Goal: Task Accomplishment & Management: Manage account settings

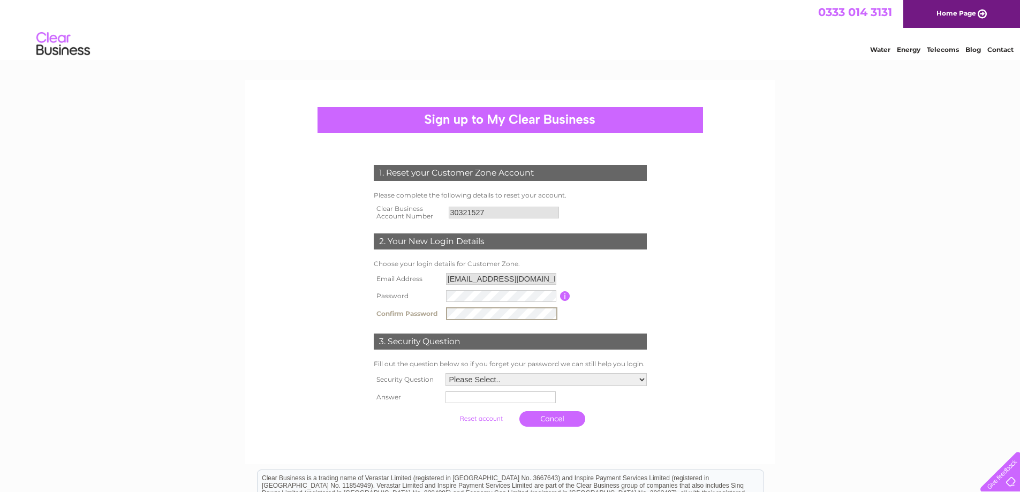
click at [540, 376] on select "Please Select.. In what town or city was your first job? In what town or city d…" at bounding box center [545, 379] width 201 height 13
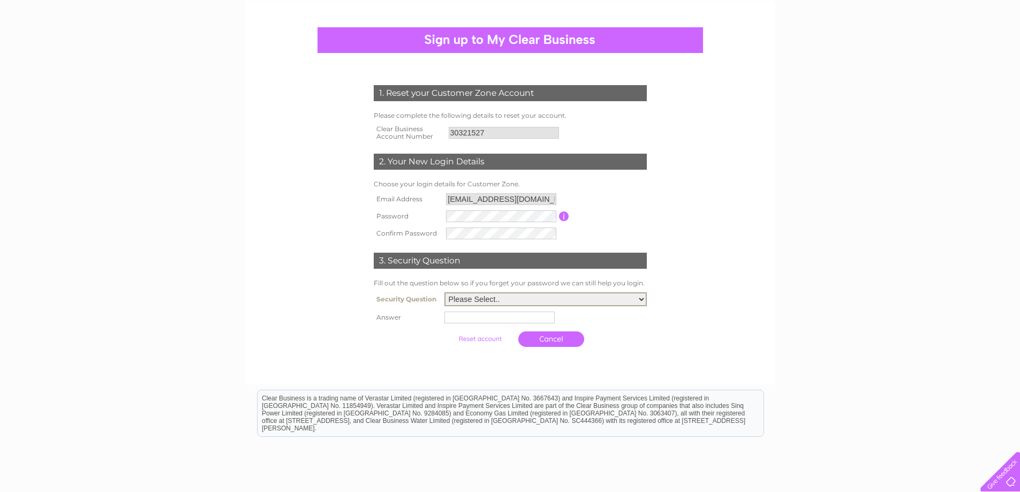
scroll to position [165, 0]
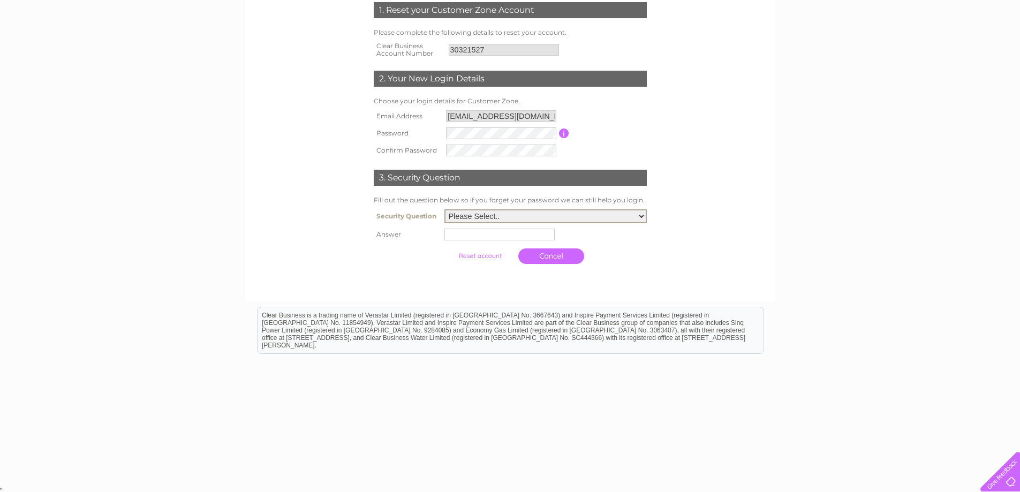
click at [587, 212] on select "Please Select.. In what town or city was your first job? In what town or city d…" at bounding box center [545, 216] width 202 height 14
select select "5"
click at [444, 209] on select "Please Select.. In what town or city was your first job? In what town or city d…" at bounding box center [545, 216] width 202 height 14
click at [514, 235] on input "text" at bounding box center [499, 235] width 110 height 12
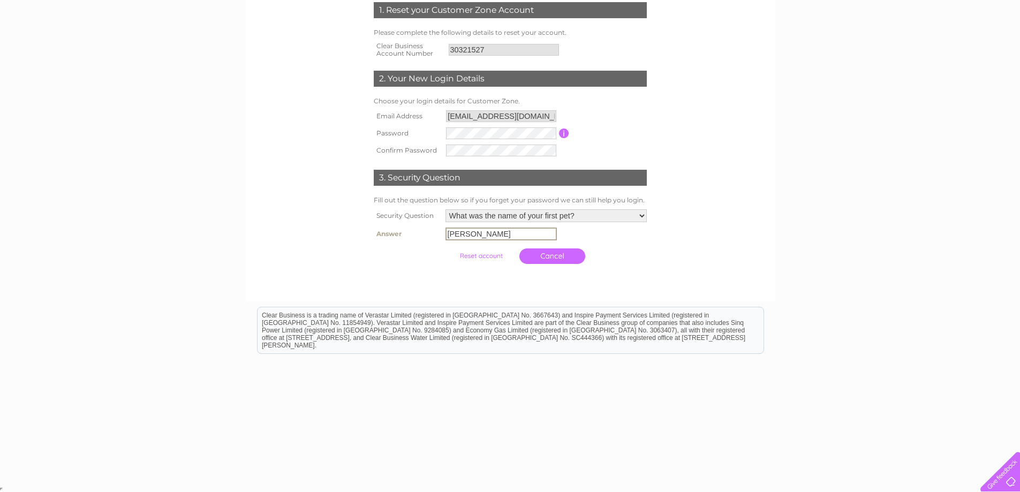
type input "Sybil"
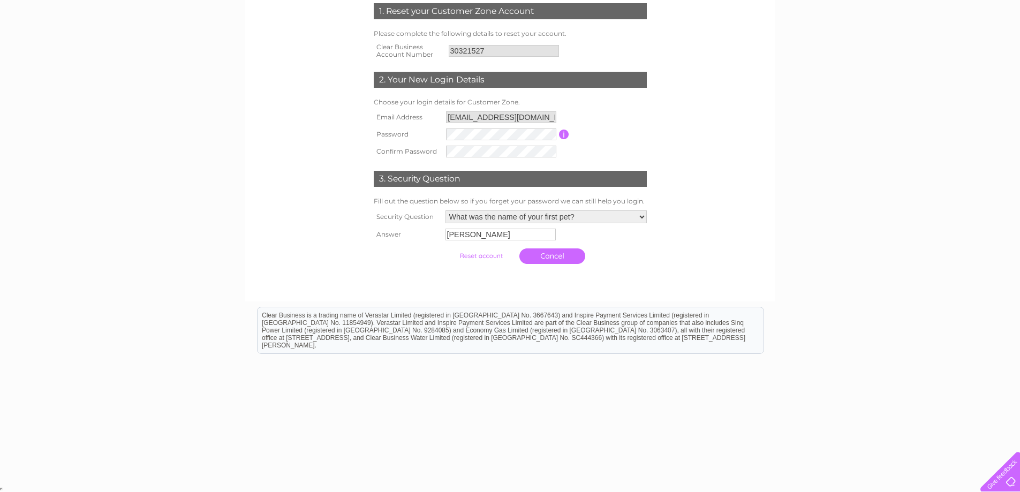
click at [738, 290] on form "1. Reset your Customer Zone Account Please complete the following details to re…" at bounding box center [509, 136] width 509 height 309
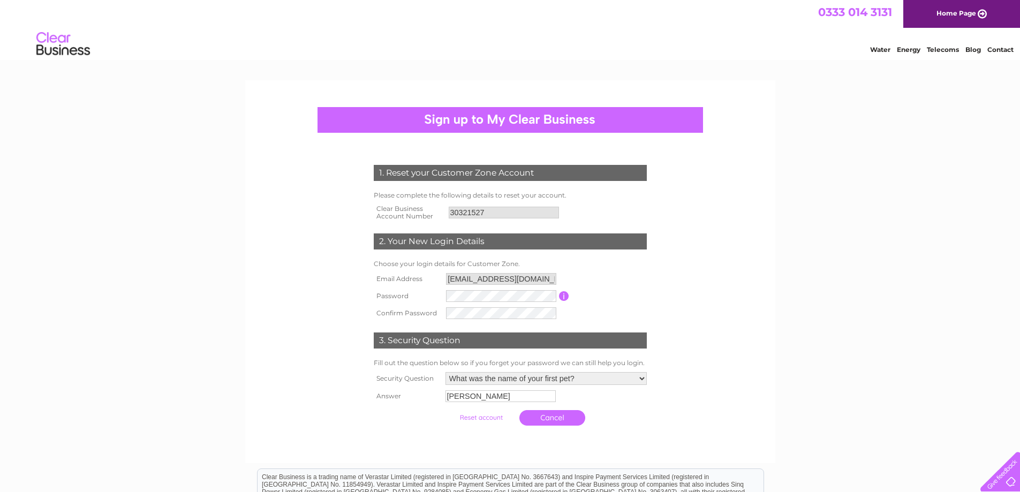
scroll to position [162, 0]
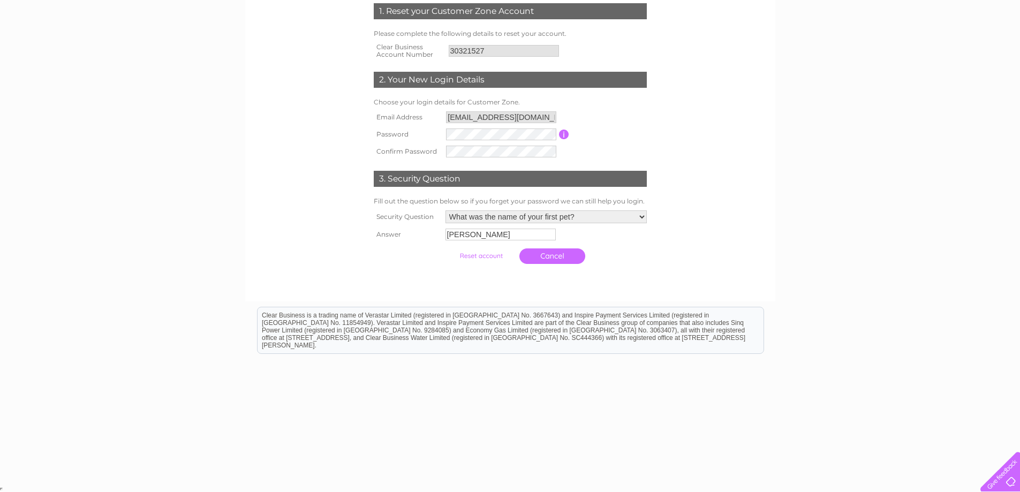
click at [486, 259] on input "submit" at bounding box center [481, 255] width 66 height 15
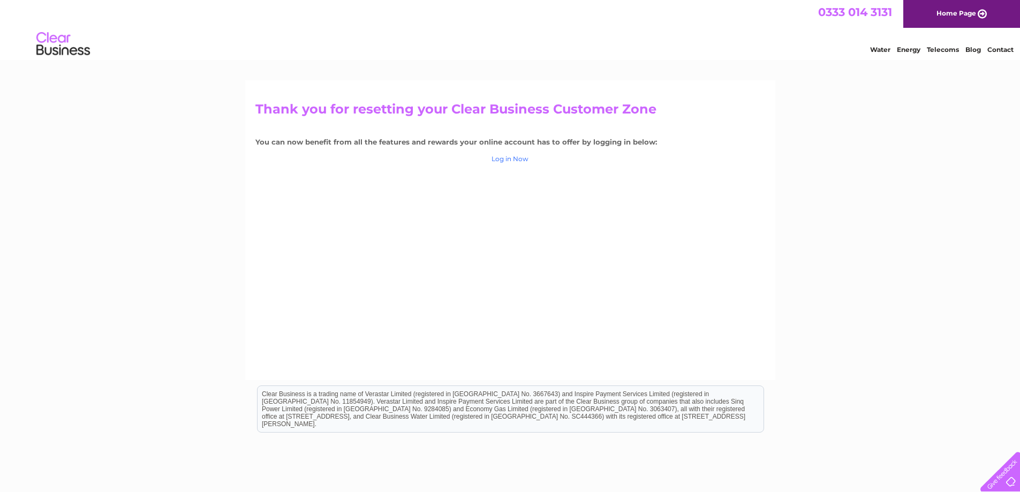
click at [515, 159] on link "Log in Now" at bounding box center [509, 159] width 37 height 8
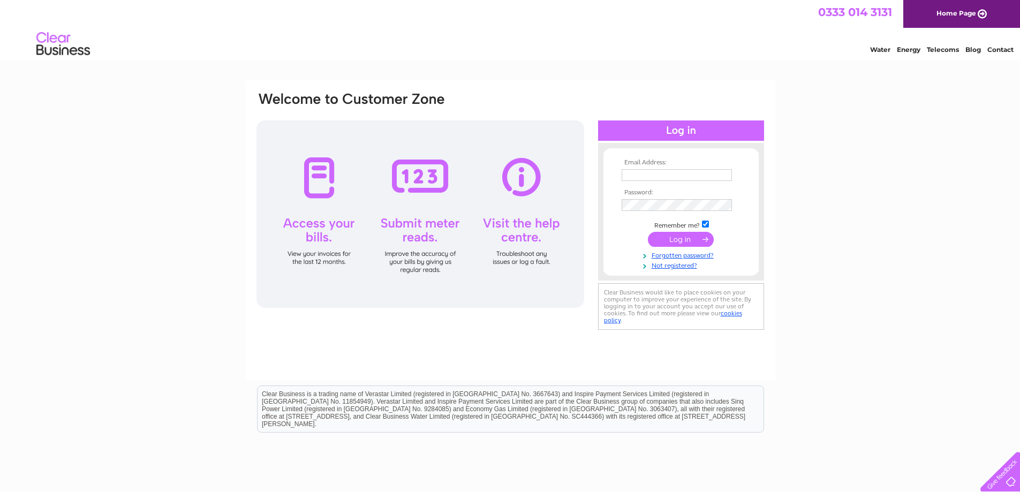
type input "[EMAIL_ADDRESS][DOMAIN_NAME]"
click at [675, 244] on input "submit" at bounding box center [681, 239] width 66 height 15
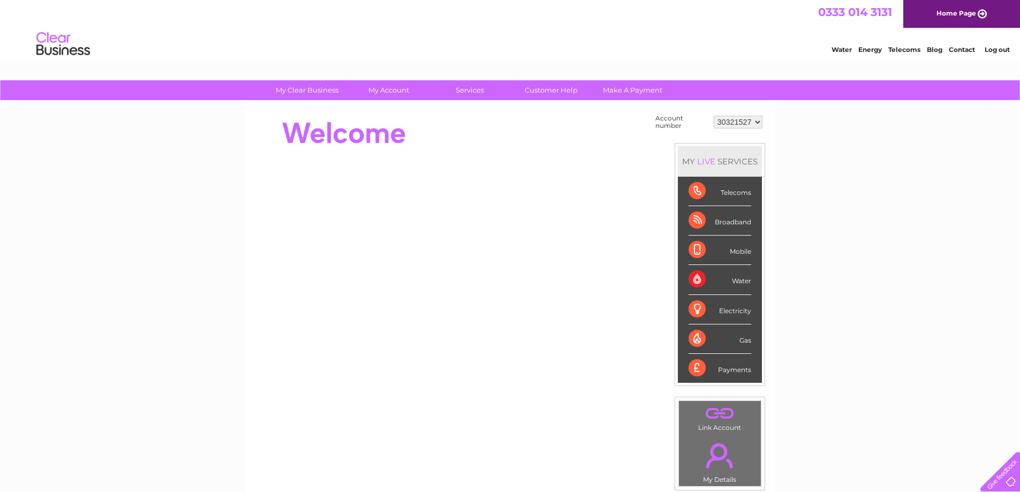
click at [890, 291] on div "My Clear Business Login Details My Details My Preferences Link Account My Accou…" at bounding box center [510, 382] width 1020 height 604
click at [703, 275] on div "Water" at bounding box center [719, 279] width 63 height 29
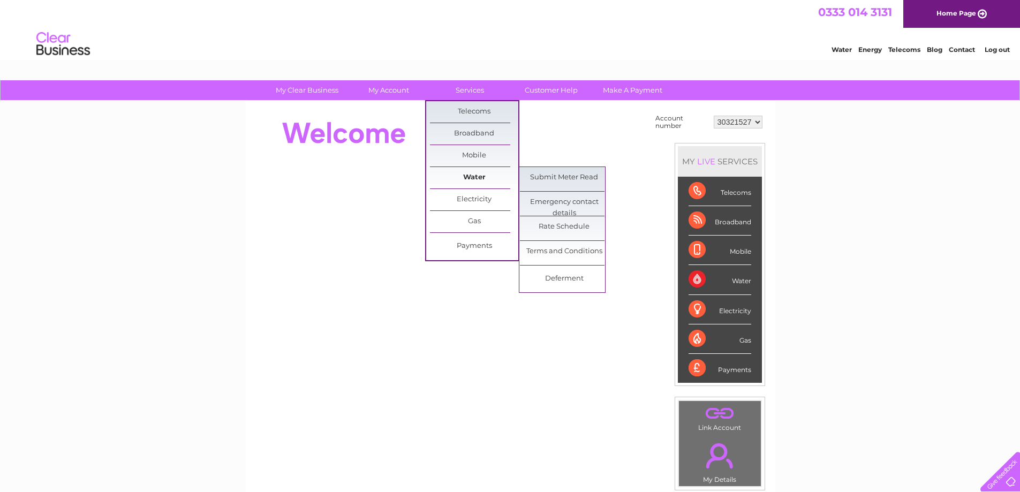
click at [488, 179] on link "Water" at bounding box center [474, 177] width 88 height 21
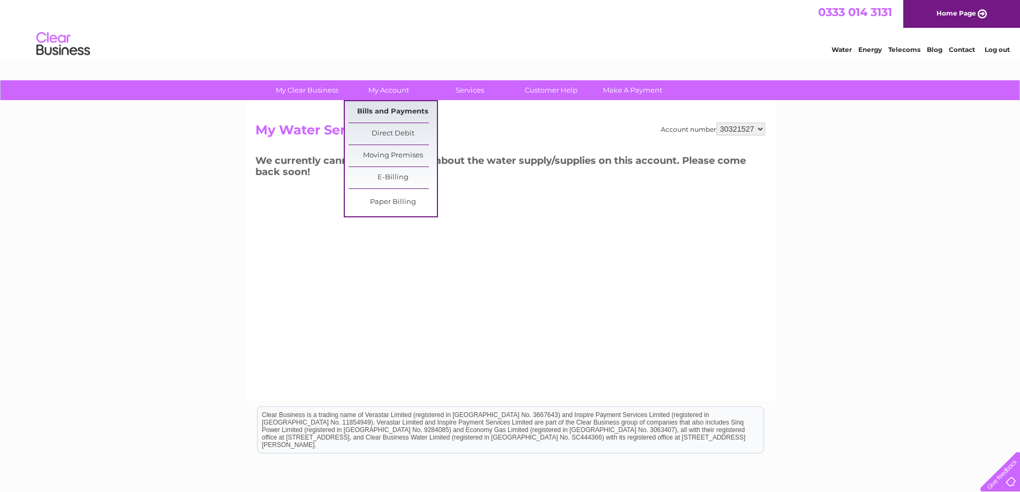
click at [385, 113] on link "Bills and Payments" at bounding box center [392, 111] width 88 height 21
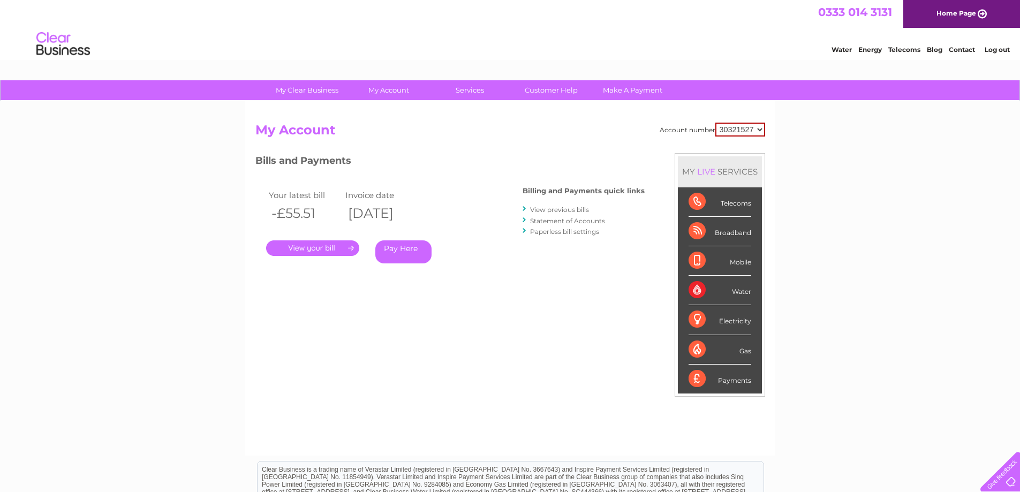
click at [553, 208] on link "View previous bills" at bounding box center [559, 210] width 59 height 8
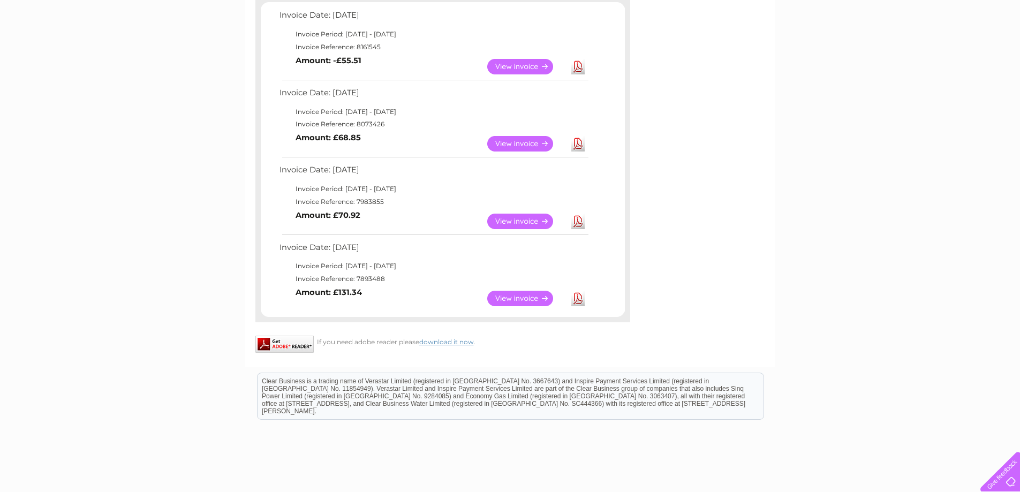
scroll to position [170, 0]
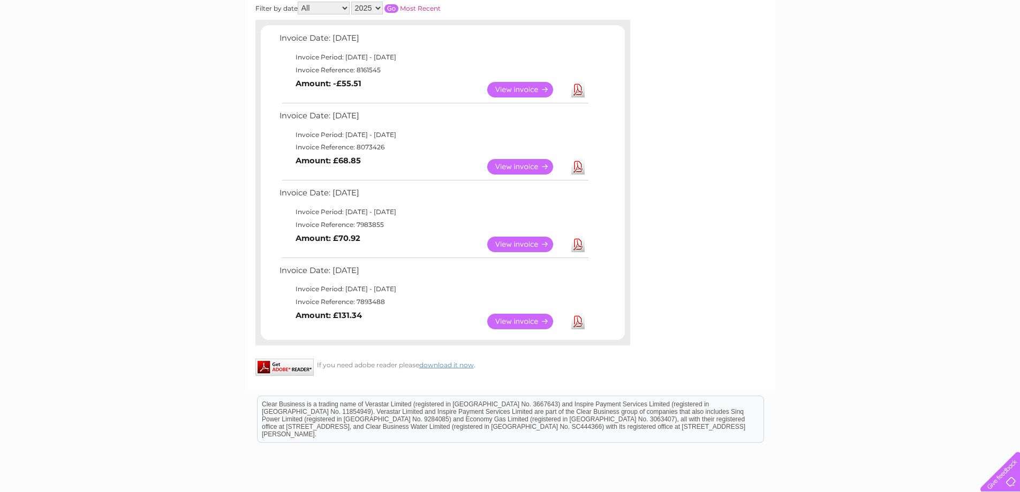
click at [500, 163] on link "View" at bounding box center [526, 167] width 79 height 16
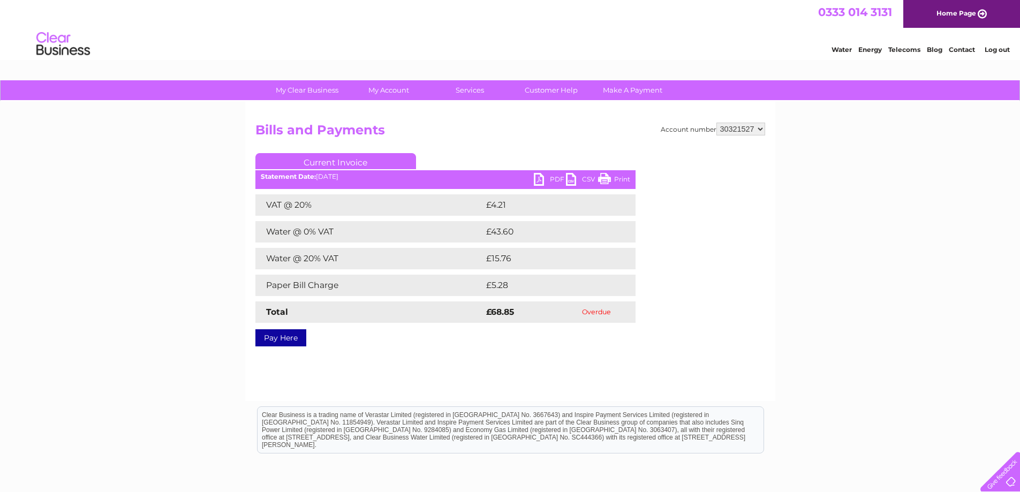
click at [546, 175] on link "PDF" at bounding box center [550, 181] width 32 height 16
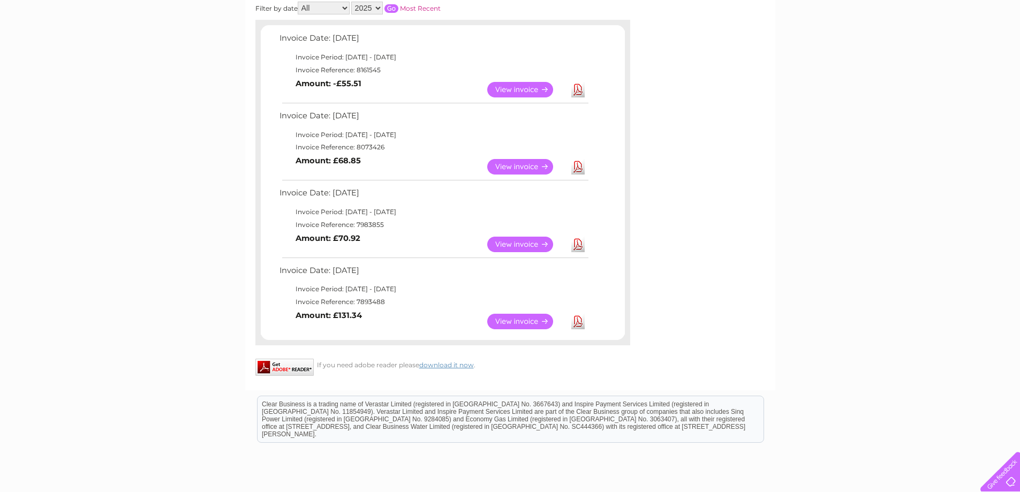
click at [503, 85] on link "View" at bounding box center [526, 90] width 79 height 16
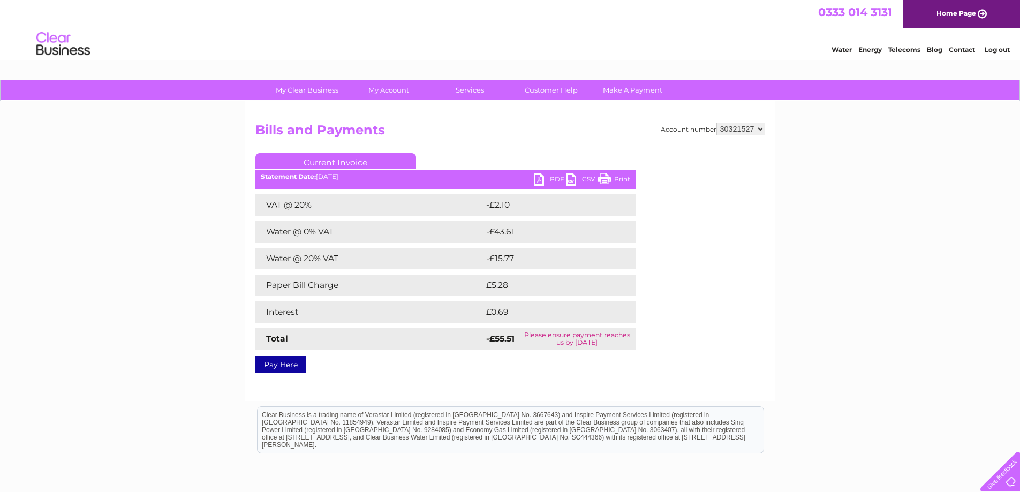
click at [543, 179] on link "PDF" at bounding box center [550, 181] width 32 height 16
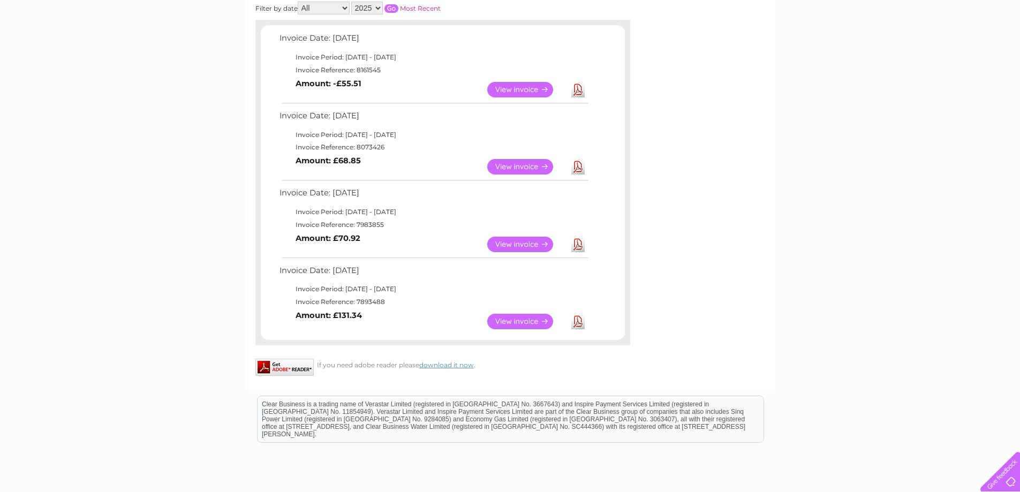
click at [701, 329] on div "Account number 30321527 Previous Invoices Download or view any of your previous…" at bounding box center [510, 160] width 530 height 459
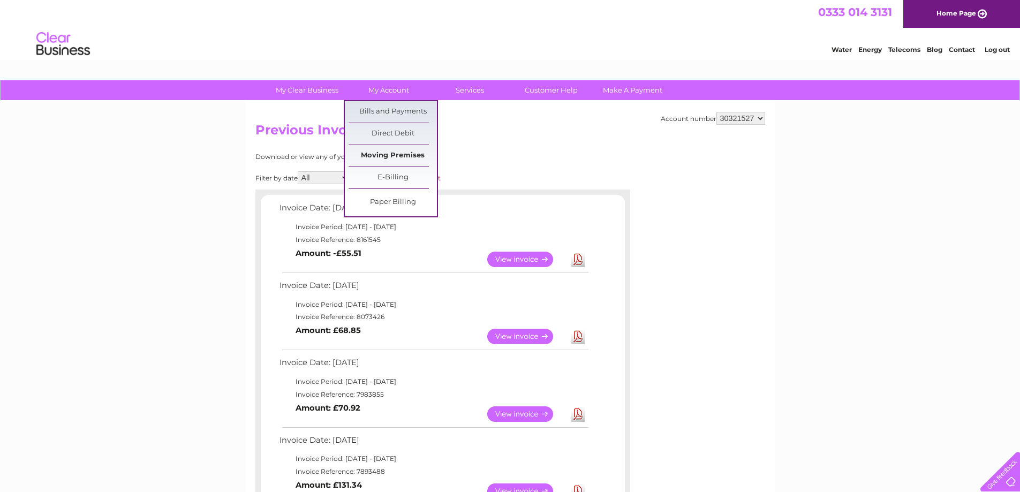
click at [400, 155] on link "Moving Premises" at bounding box center [392, 155] width 88 height 21
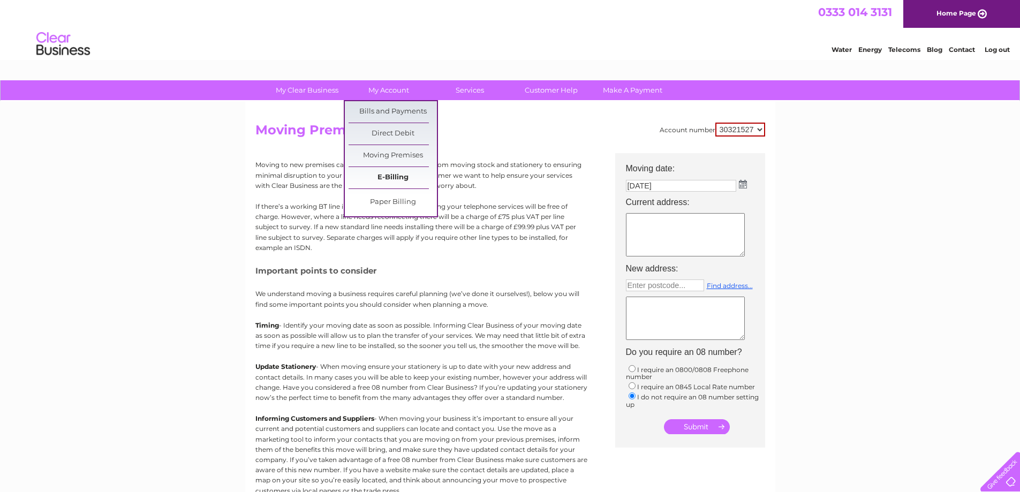
click at [394, 183] on link "E-Billing" at bounding box center [392, 177] width 88 height 21
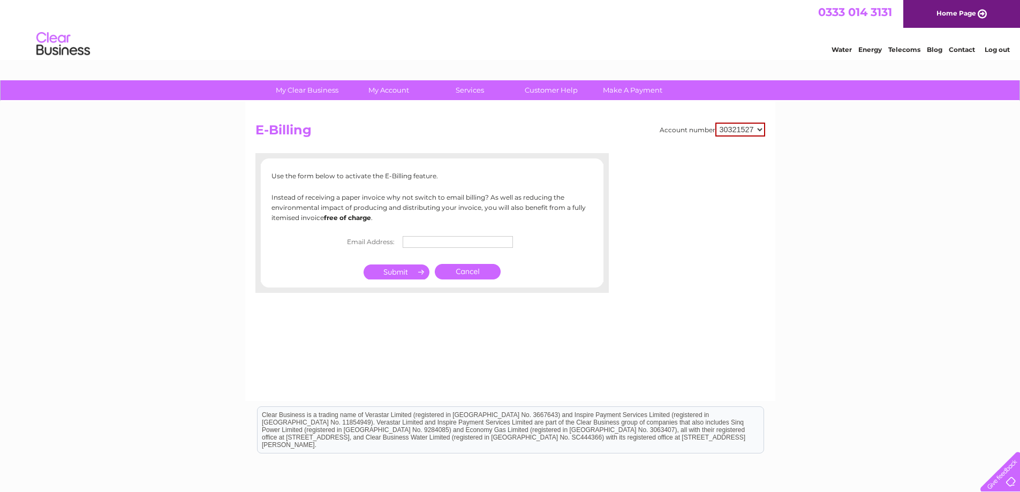
click at [452, 241] on input "text" at bounding box center [457, 242] width 110 height 12
type input "info@freelanddevelopments.co.uk"
click at [421, 271] on input "submit" at bounding box center [396, 271] width 66 height 15
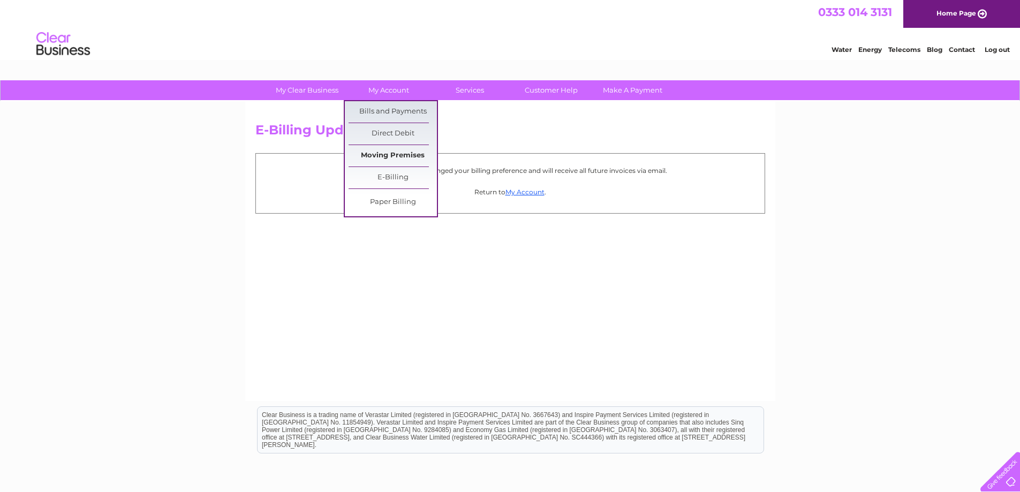
click at [401, 162] on link "Moving Premises" at bounding box center [392, 155] width 88 height 21
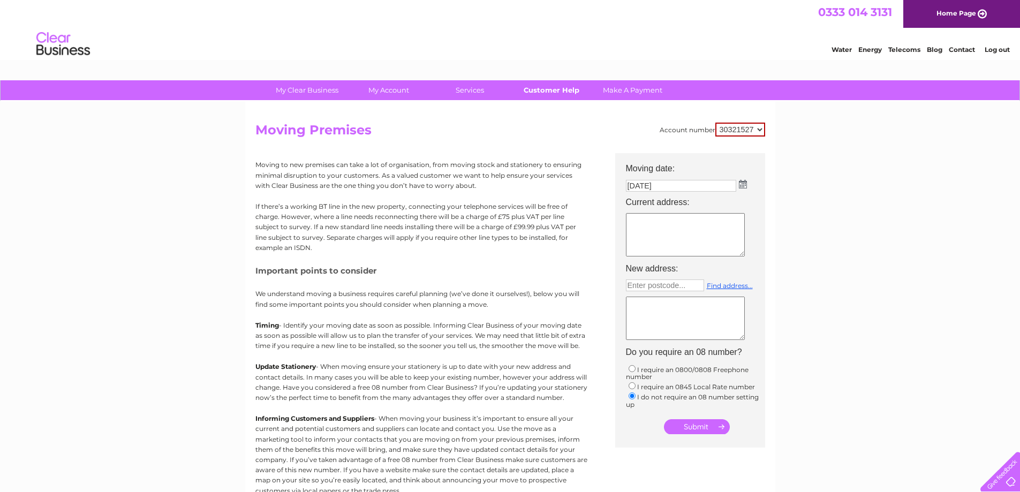
click at [571, 88] on link "Customer Help" at bounding box center [551, 90] width 88 height 20
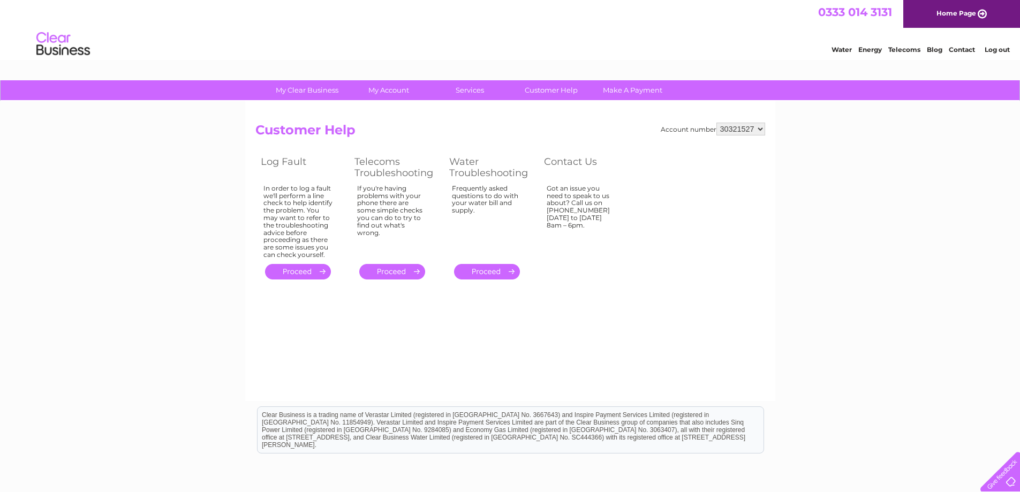
click at [390, 56] on div "Water Energy Telecoms Blog Contact Log out" at bounding box center [510, 45] width 1020 height 35
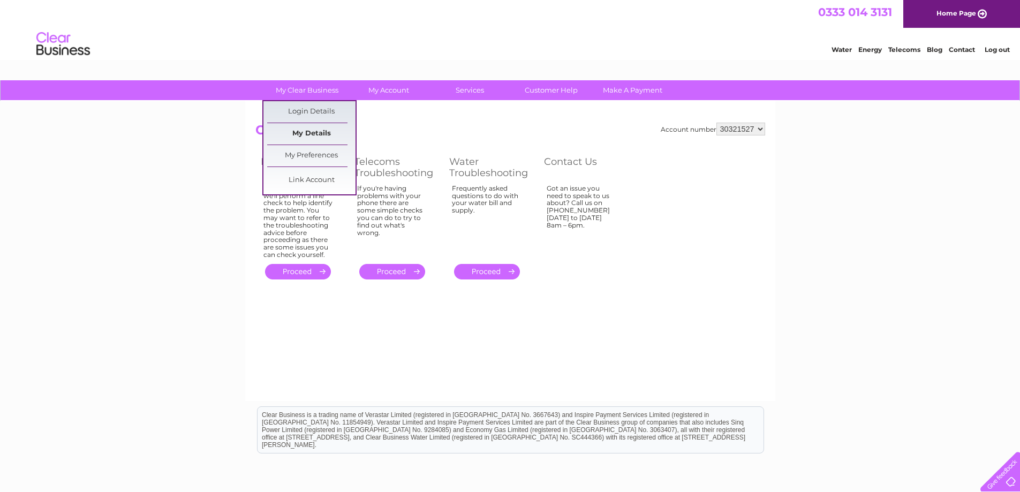
click at [316, 124] on link "My Details" at bounding box center [311, 133] width 88 height 21
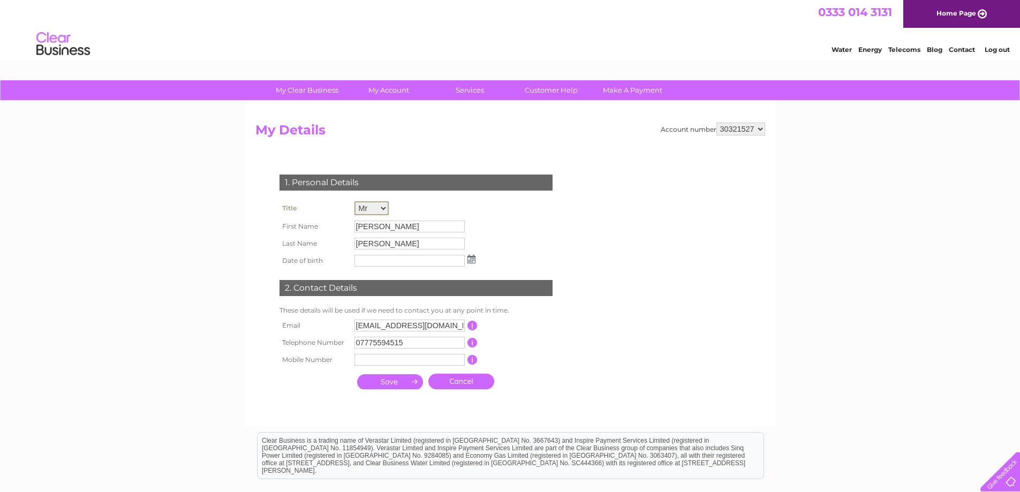
click at [383, 206] on select "Mr Mrs Ms Miss Dr Rev Prof Other" at bounding box center [371, 208] width 34 height 14
select select "Miss"
click at [354, 201] on select "Mr Mrs Ms Miss Dr Rev Prof Other" at bounding box center [371, 208] width 34 height 14
click at [372, 360] on input "text" at bounding box center [409, 360] width 110 height 12
type input "07943552966"
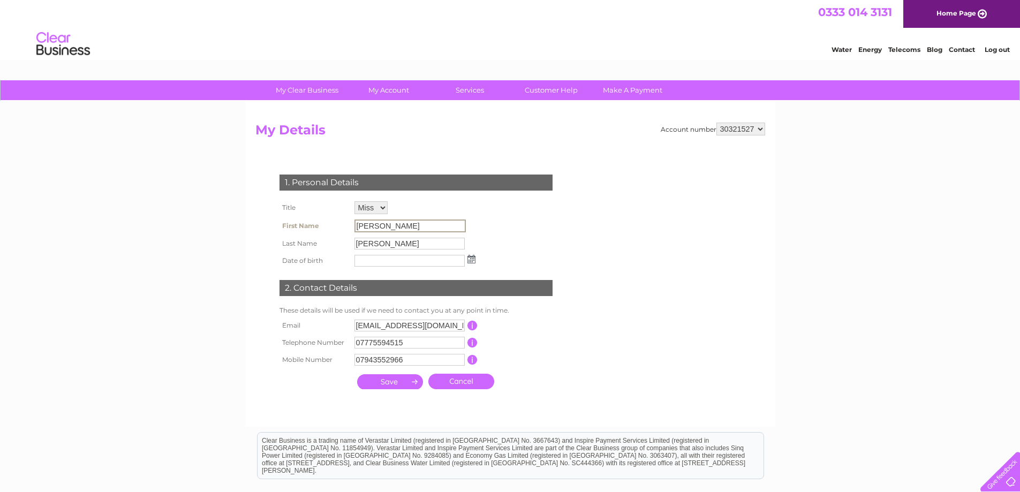
drag, startPoint x: 390, startPoint y: 225, endPoint x: 297, endPoint y: 231, distance: 93.3
click at [297, 231] on tr "First Name [PERSON_NAME]" at bounding box center [377, 226] width 201 height 18
click at [497, 234] on div "1. Personal Details Title Mr Mrs Ms Miss Dr Rev Prof Other First Name [PERSON_N…" at bounding box center [417, 279] width 325 height 231
click at [386, 223] on input "[PERSON_NAME]" at bounding box center [409, 225] width 111 height 13
drag, startPoint x: 584, startPoint y: 267, endPoint x: 581, endPoint y: 261, distance: 6.7
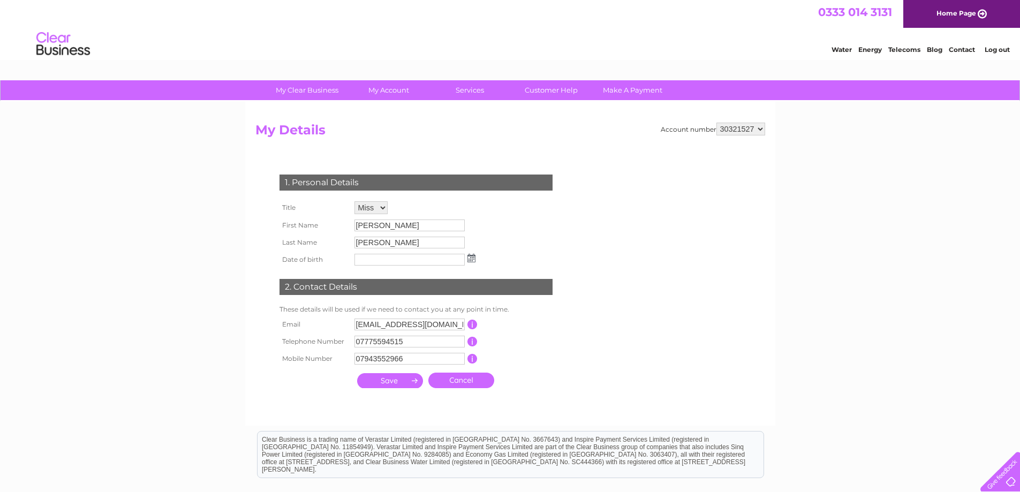
click at [584, 266] on form "Account number 30321527 My Details 1. Personal Details Title Mr Mrs Ms Miss Dr …" at bounding box center [509, 269] width 509 height 292
click at [397, 386] on input "submit" at bounding box center [390, 380] width 66 height 15
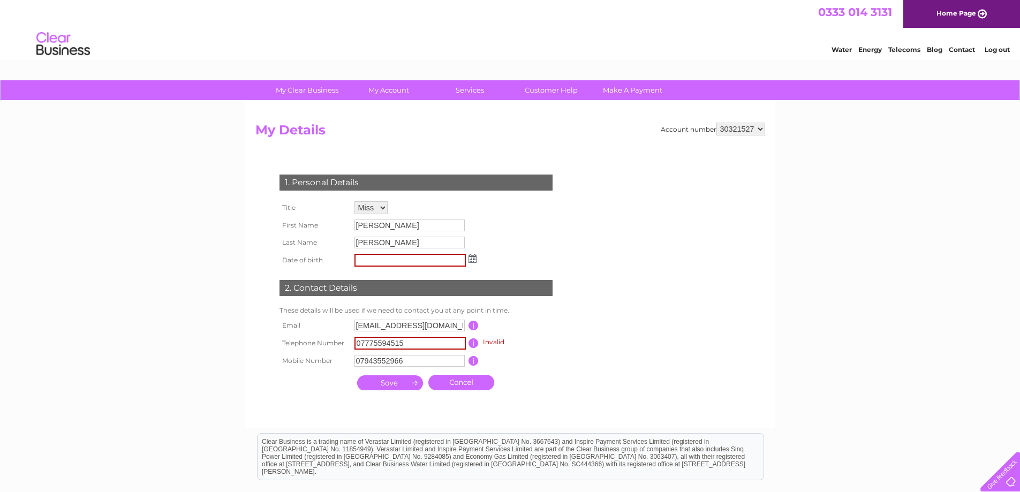
click at [393, 382] on input "submit" at bounding box center [390, 382] width 66 height 15
click at [492, 344] on span "Invalid" at bounding box center [493, 342] width 21 height 8
click at [475, 345] on input "button" at bounding box center [473, 343] width 10 height 10
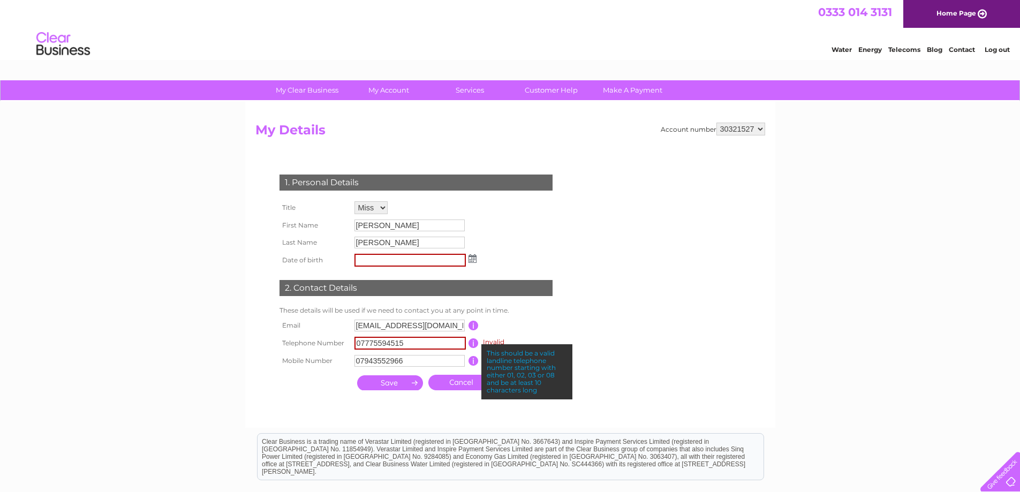
click at [453, 411] on div at bounding box center [417, 406] width 325 height 21
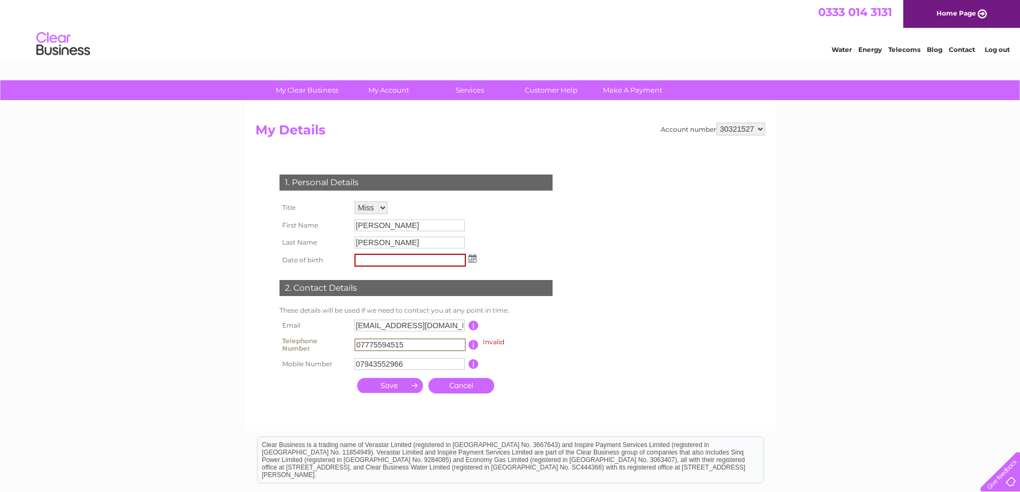
drag, startPoint x: 413, startPoint y: 345, endPoint x: 334, endPoint y: 341, distance: 78.7
click at [334, 341] on tr "Telephone Number 07775594515 Invalid This should be a valid landline telephone …" at bounding box center [420, 344] width 287 height 21
click at [374, 379] on input "submit" at bounding box center [390, 385] width 66 height 15
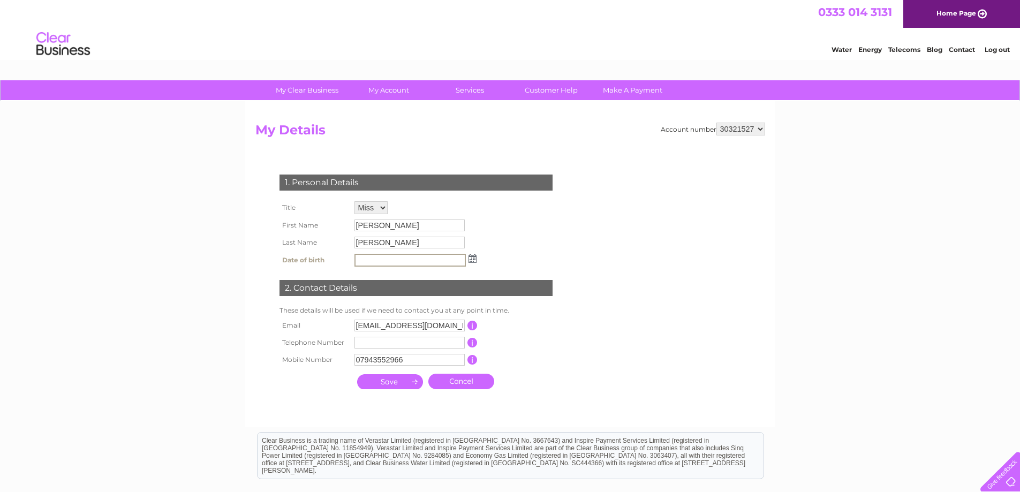
click at [377, 380] on input "submit" at bounding box center [390, 381] width 66 height 15
click at [85, 45] on img at bounding box center [63, 44] width 55 height 33
click at [71, 39] on img at bounding box center [63, 44] width 55 height 33
